Goal: Task Accomplishment & Management: Use online tool/utility

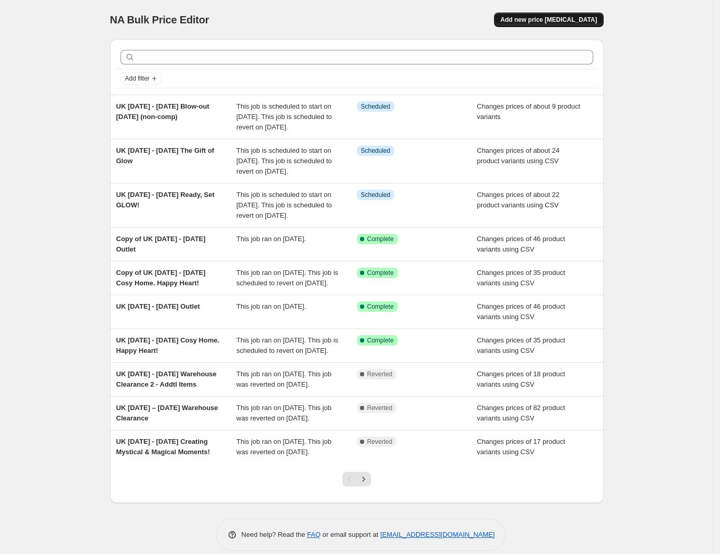
click at [569, 19] on span "Add new price [MEDICAL_DATA]" at bounding box center [548, 20] width 97 height 8
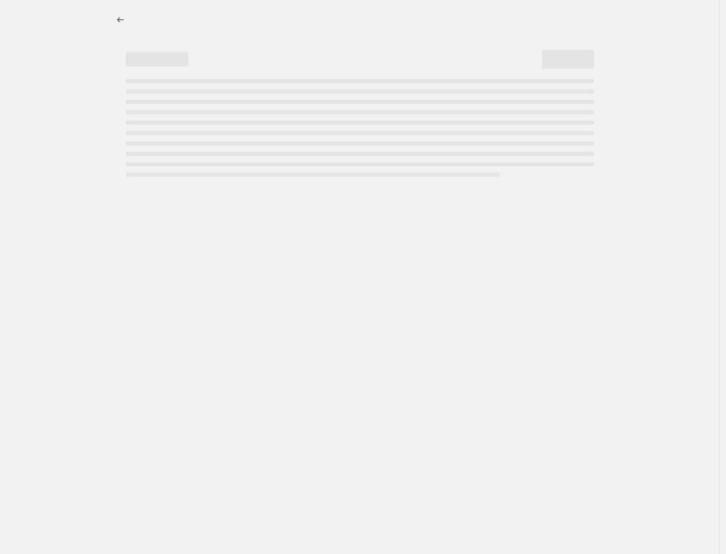
select select "percentage"
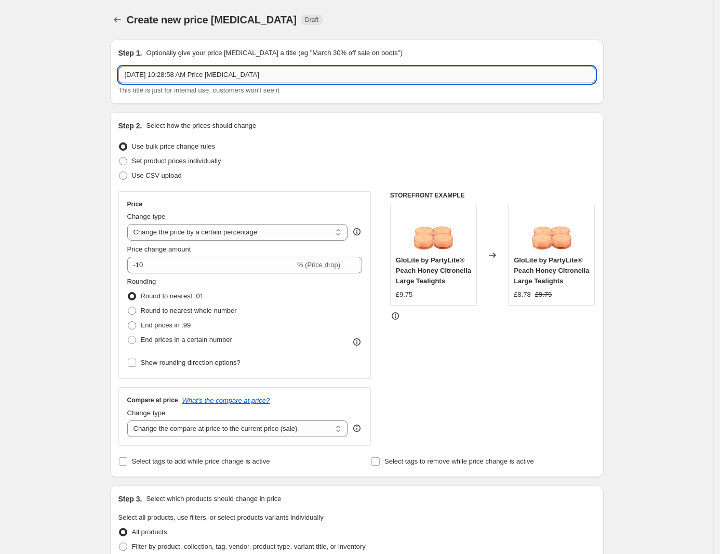
click at [309, 67] on input "[DATE] 10:28:58 AM Price [MEDICAL_DATA]" at bounding box center [356, 75] width 477 height 17
drag, startPoint x: 256, startPoint y: 74, endPoint x: -7, endPoint y: 85, distance: 262.6
click at [0, 85] on html "Home Settings Plans Skip to content Create new price [MEDICAL_DATA]. This page …" at bounding box center [360, 277] width 720 height 554
click at [139, 73] on input "UK Outlet Update" at bounding box center [356, 75] width 477 height 17
click at [139, 72] on input "UK Outlet Update" at bounding box center [356, 75] width 477 height 17
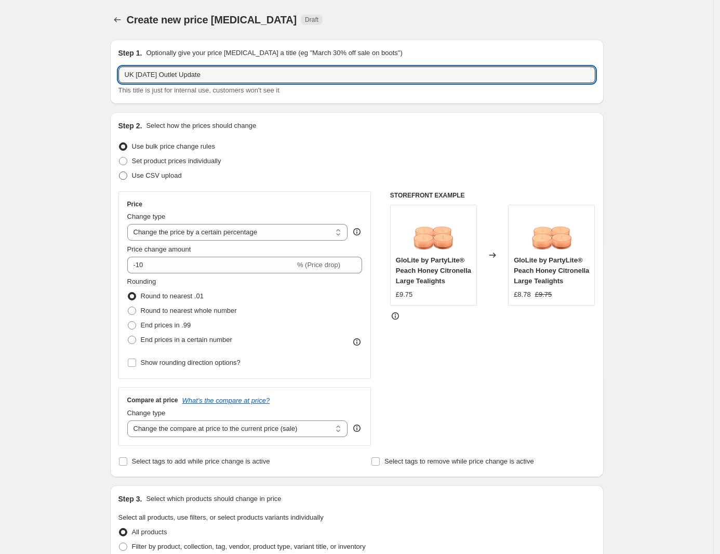
type input "UK [DATE] Outlet Update"
click at [127, 173] on span at bounding box center [123, 175] width 8 height 8
click at [120, 172] on input "Use CSV upload" at bounding box center [119, 171] width 1 height 1
radio input "true"
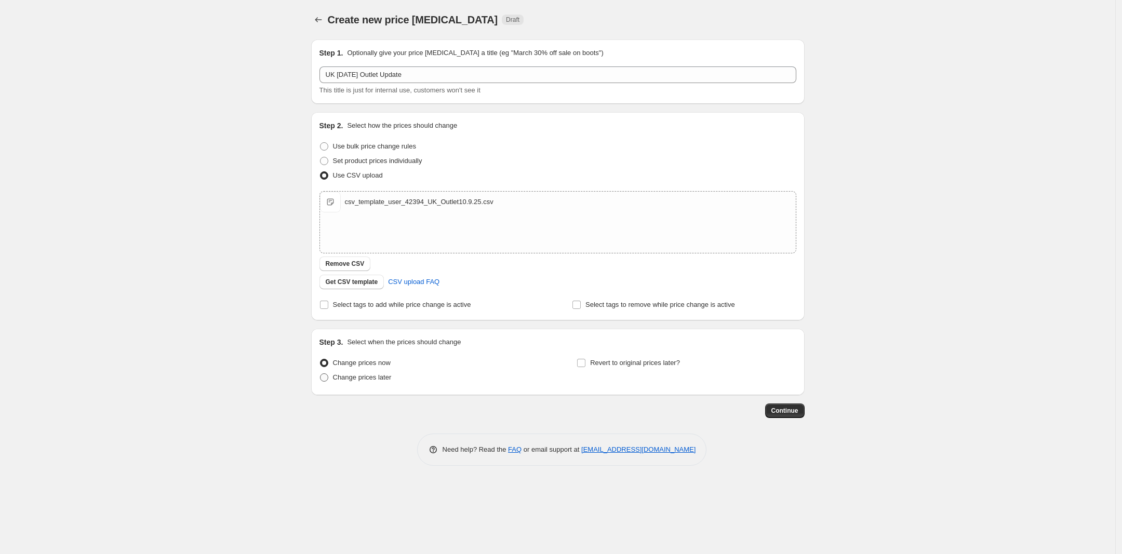
click at [324, 375] on span at bounding box center [324, 378] width 8 height 8
click at [321, 374] on input "Change prices later" at bounding box center [320, 374] width 1 height 1
radio input "true"
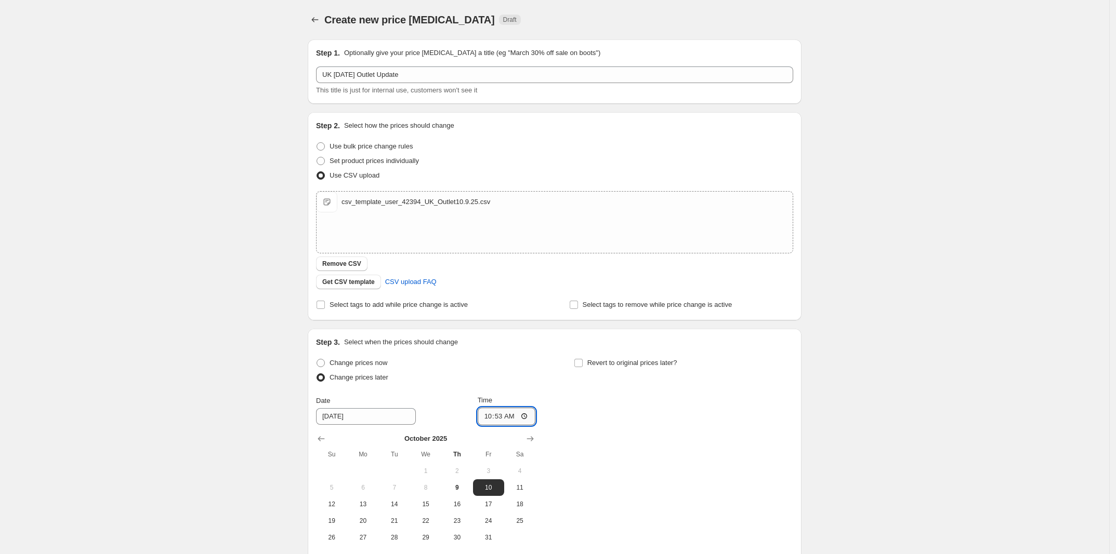
click at [493, 415] on input "10:53" at bounding box center [507, 417] width 58 height 18
click at [503, 416] on input "10:53" at bounding box center [507, 417] width 58 height 18
type input "10:55"
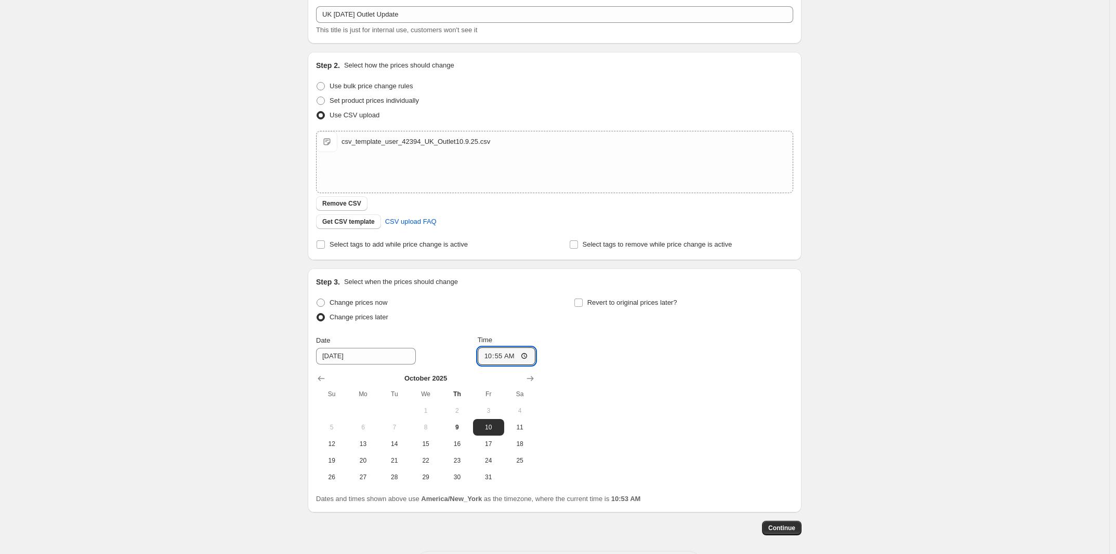
scroll to position [104, 0]
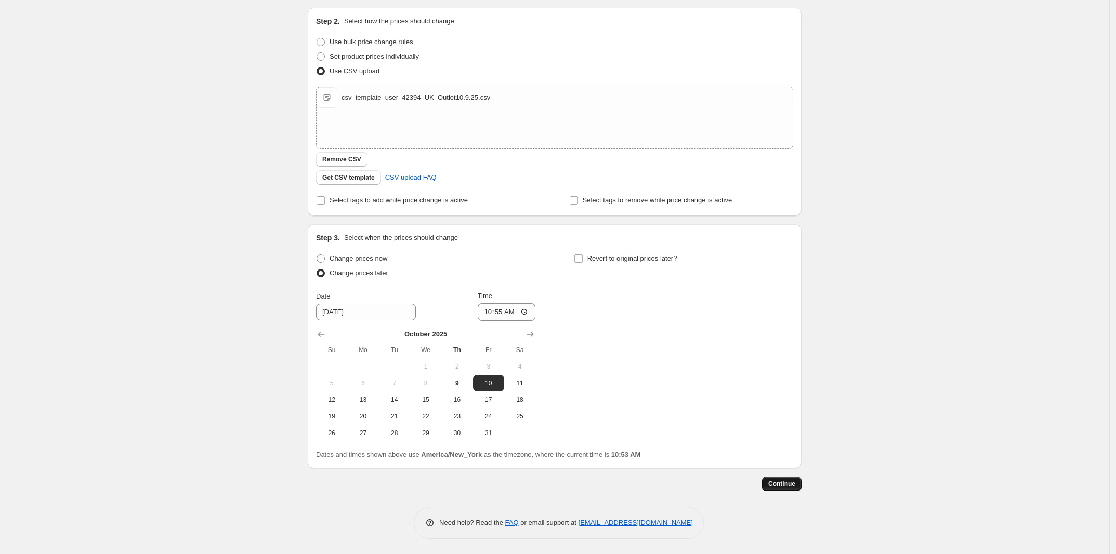
click at [726, 485] on span "Continue" at bounding box center [781, 484] width 27 height 8
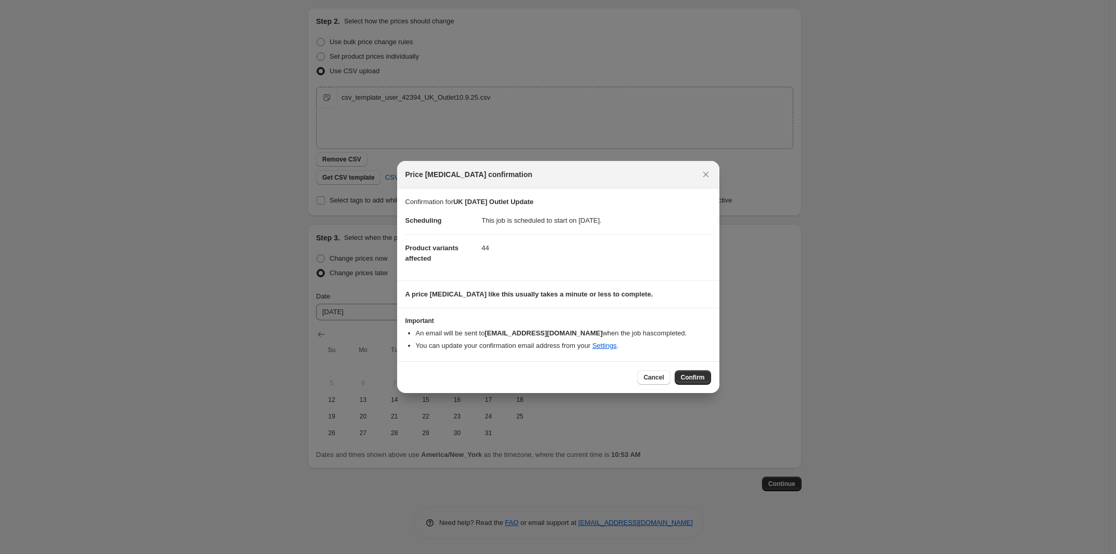
drag, startPoint x: 682, startPoint y: 376, endPoint x: 707, endPoint y: 376, distance: 24.4
click at [682, 376] on span "Confirm" at bounding box center [693, 378] width 24 height 8
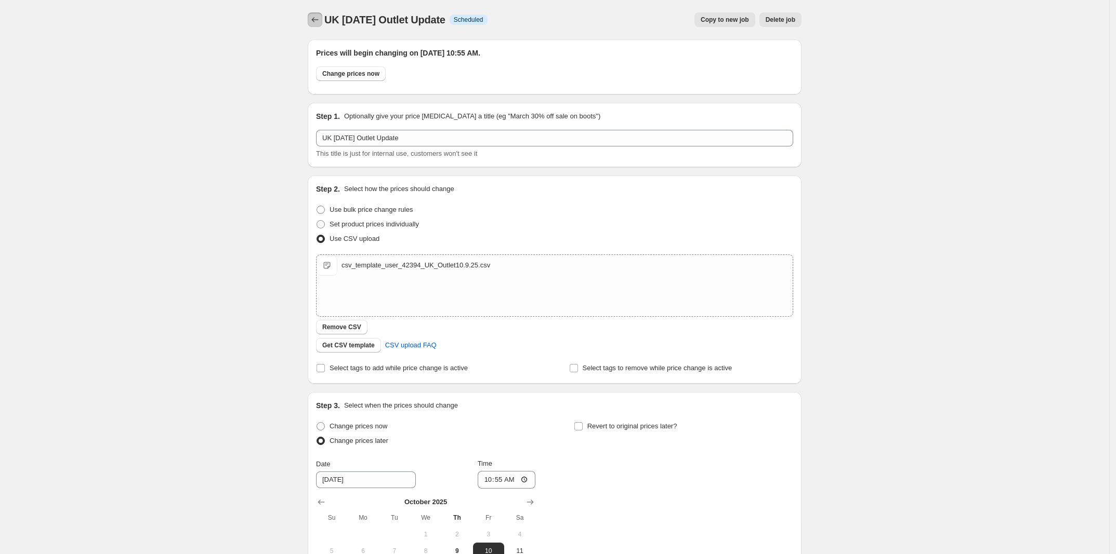
click at [316, 18] on icon "Price change jobs" at bounding box center [315, 20] width 10 height 10
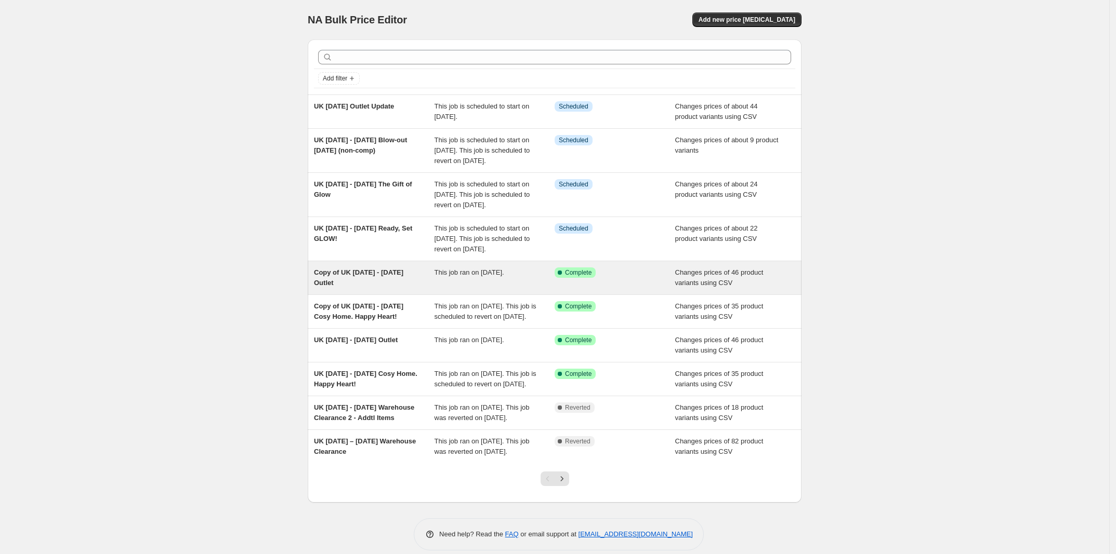
click at [400, 288] on div "Copy of UK [DATE] - [DATE] Outlet" at bounding box center [374, 278] width 121 height 21
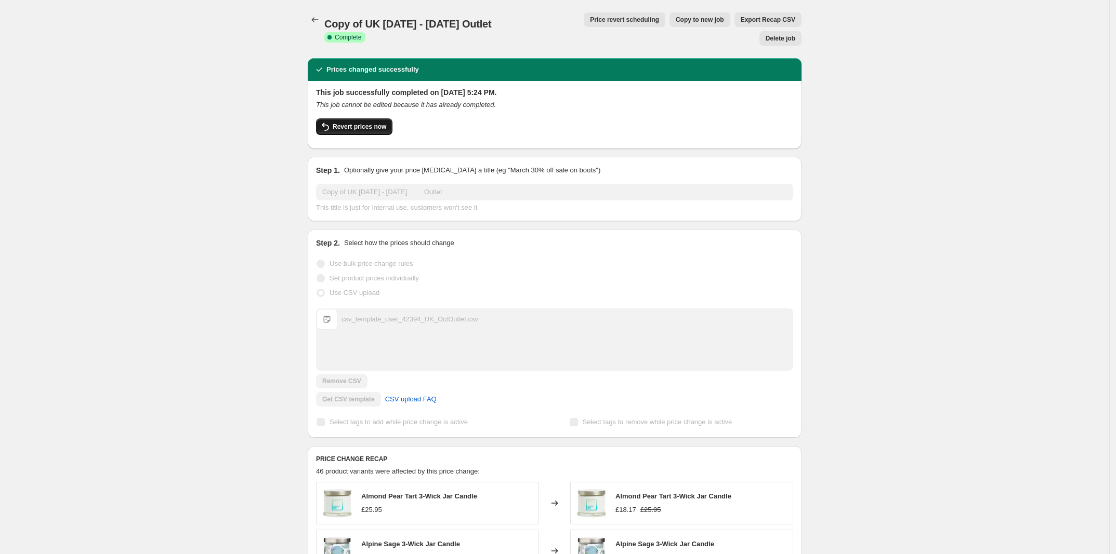
click at [377, 123] on span "Revert prices now" at bounding box center [360, 127] width 54 height 8
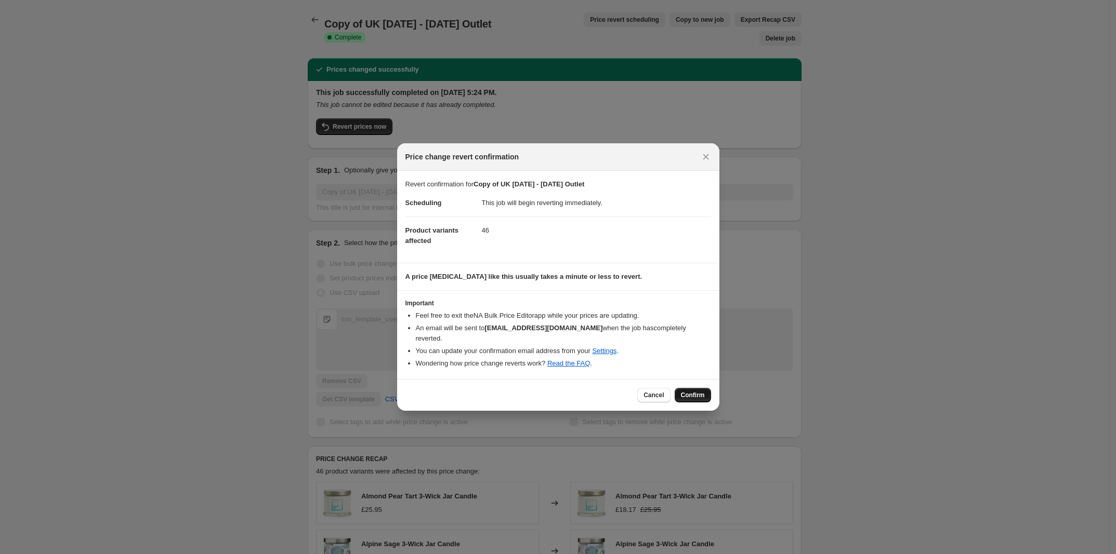
click at [691, 391] on span "Confirm" at bounding box center [693, 395] width 24 height 8
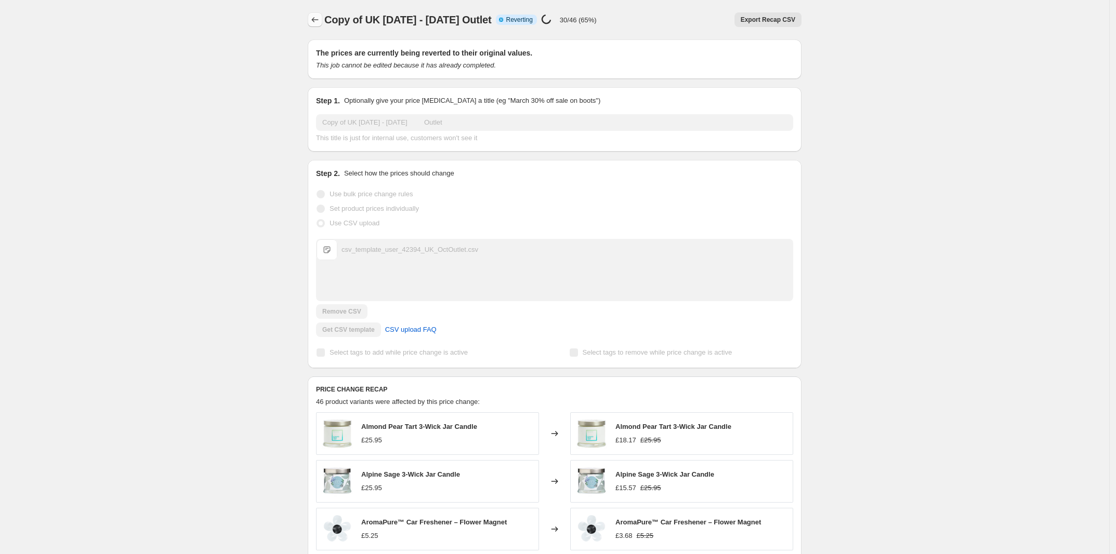
click at [318, 18] on icon "Price change jobs" at bounding box center [315, 20] width 10 height 10
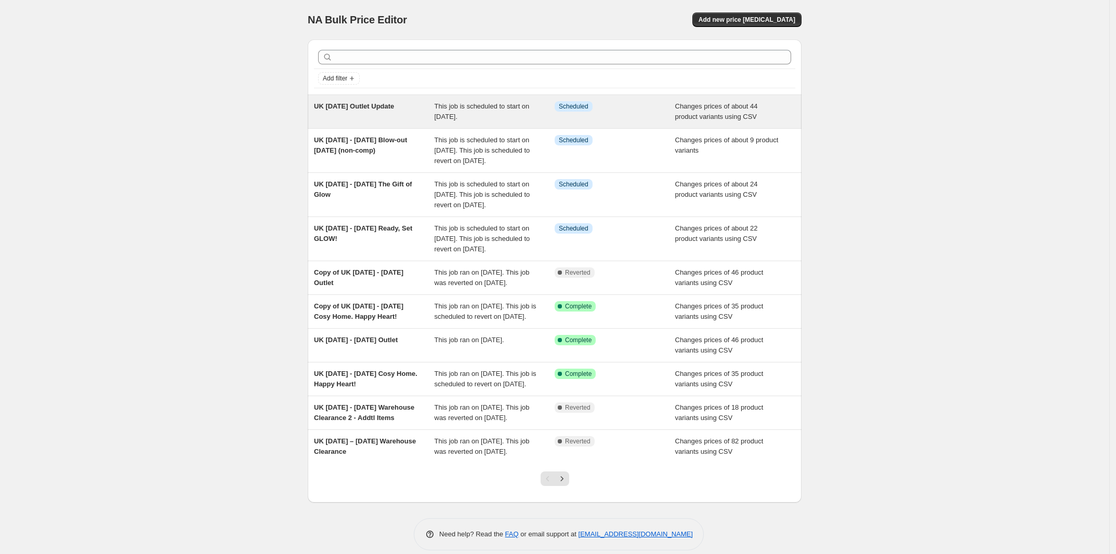
click at [386, 116] on div "UK [DATE] Outlet Update" at bounding box center [374, 111] width 121 height 21
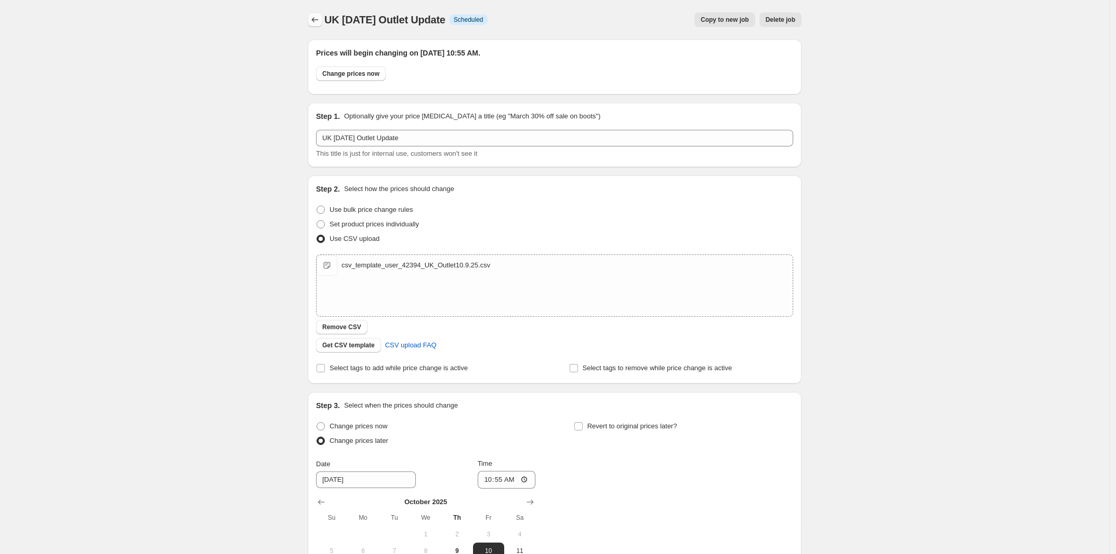
click at [316, 15] on icon "Price change jobs" at bounding box center [315, 20] width 10 height 10
